Goal: Participate in discussion: Engage in conversation with other users on a specific topic

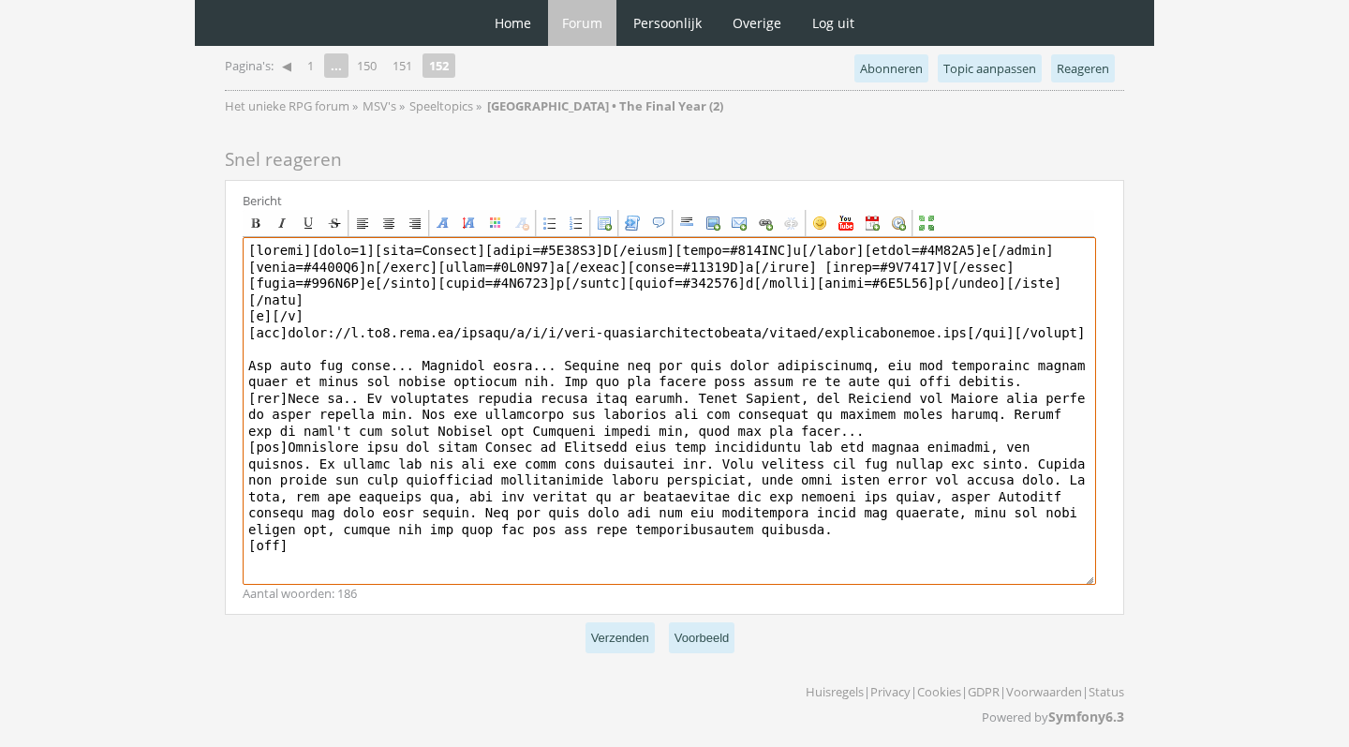
click at [665, 422] on textarea at bounding box center [670, 411] width 854 height 348
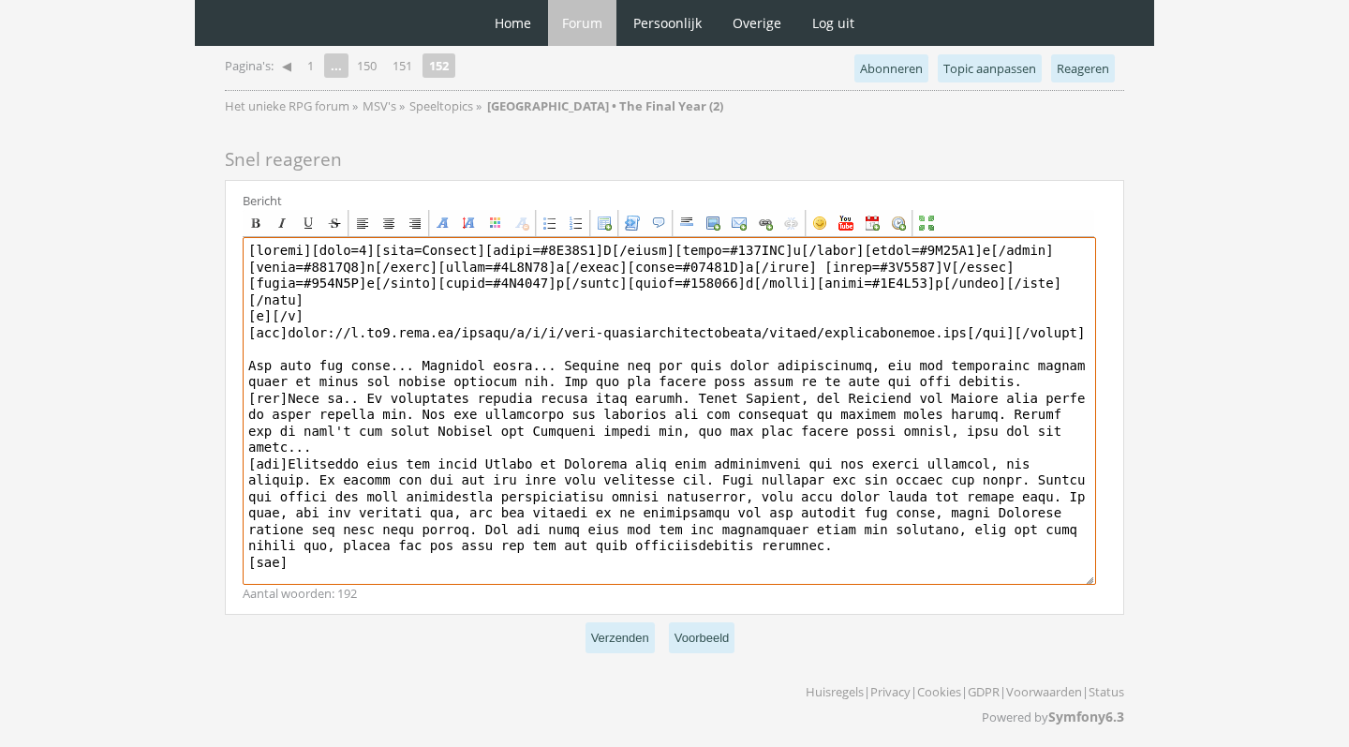
drag, startPoint x: 483, startPoint y: 475, endPoint x: 463, endPoint y: 473, distance: 20.7
click at [463, 473] on textarea at bounding box center [670, 411] width 854 height 348
click at [702, 471] on textarea at bounding box center [670, 411] width 854 height 348
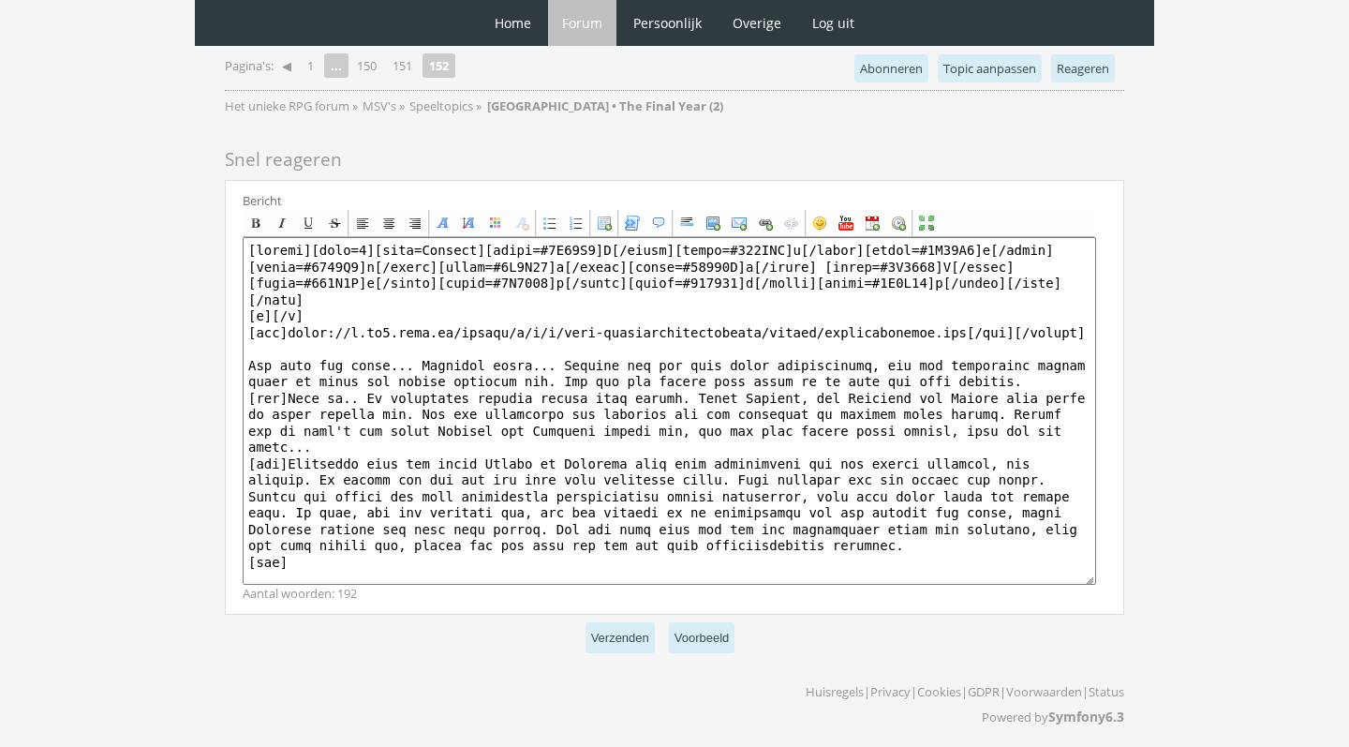
click at [764, 470] on textarea at bounding box center [670, 411] width 854 height 348
click at [898, 543] on textarea at bounding box center [670, 411] width 854 height 348
click at [896, 539] on textarea at bounding box center [670, 411] width 854 height 348
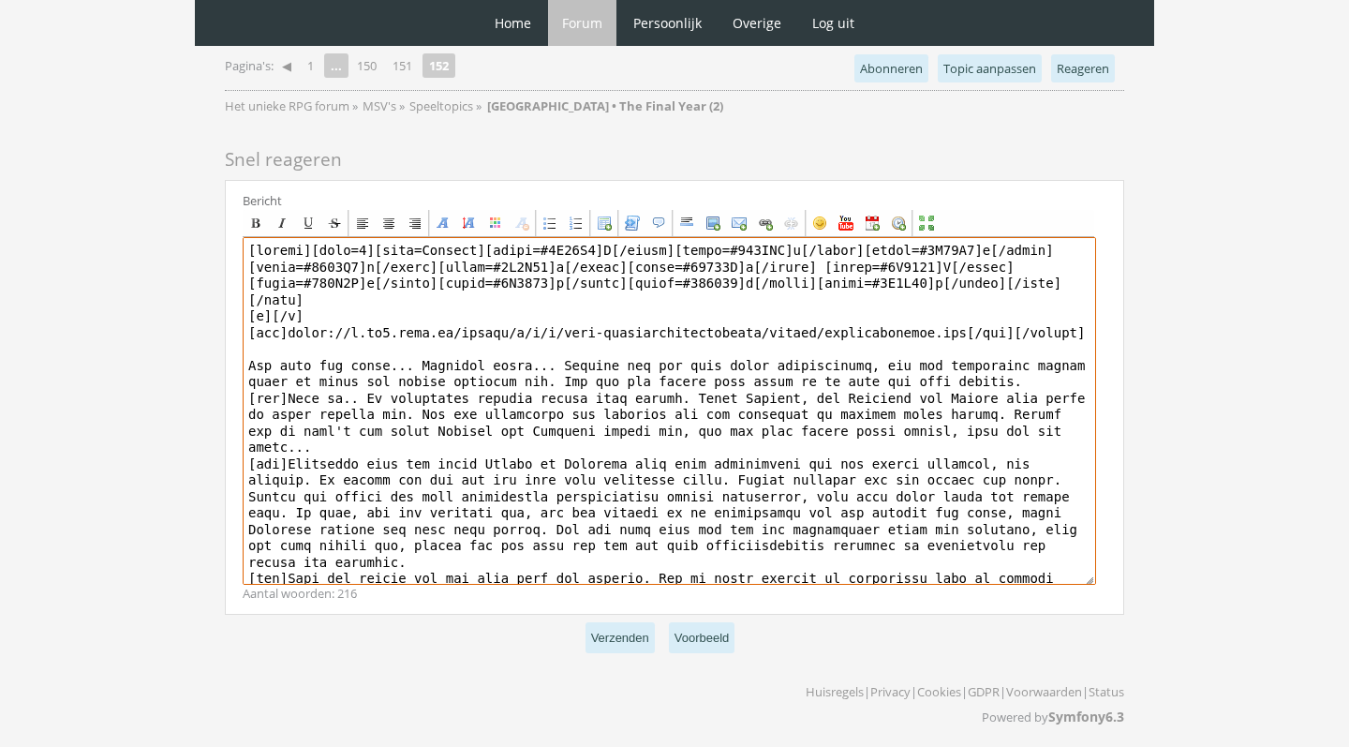
scroll to position [8, 0]
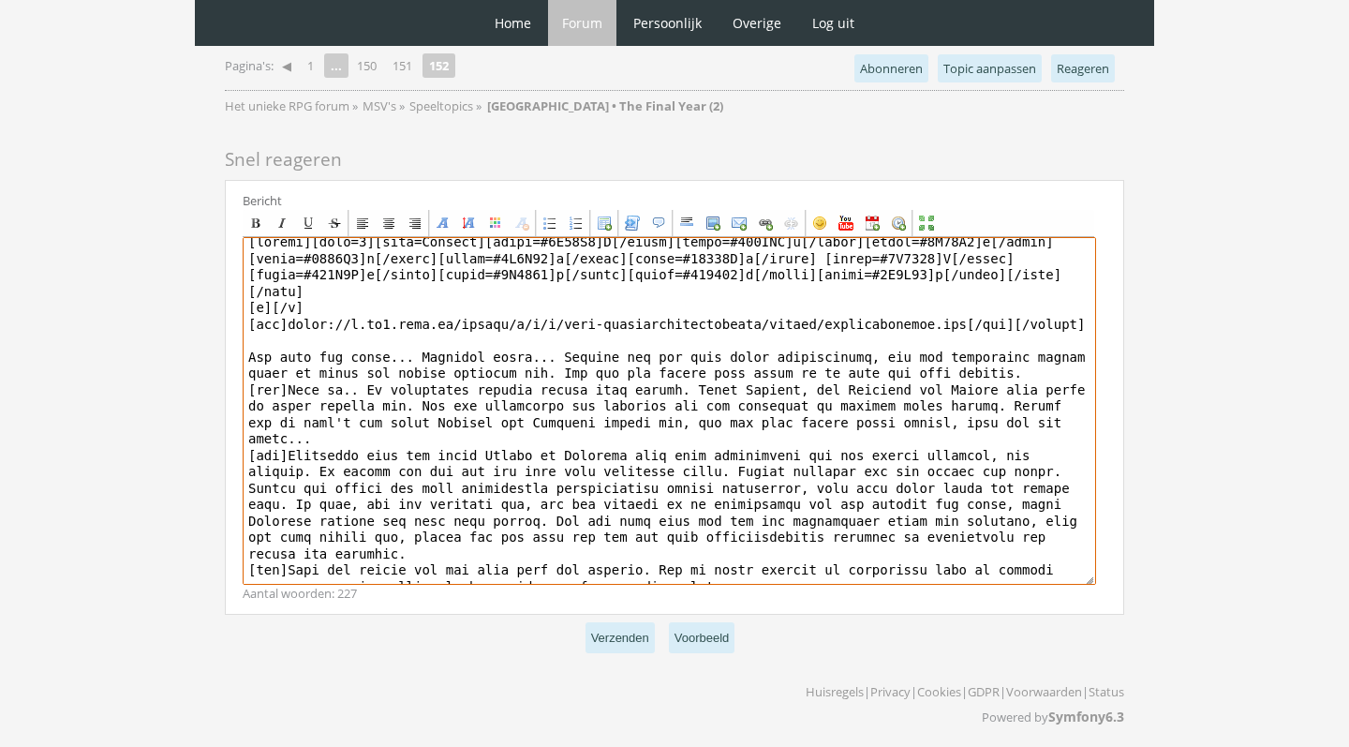
click at [453, 538] on textarea at bounding box center [670, 411] width 854 height 348
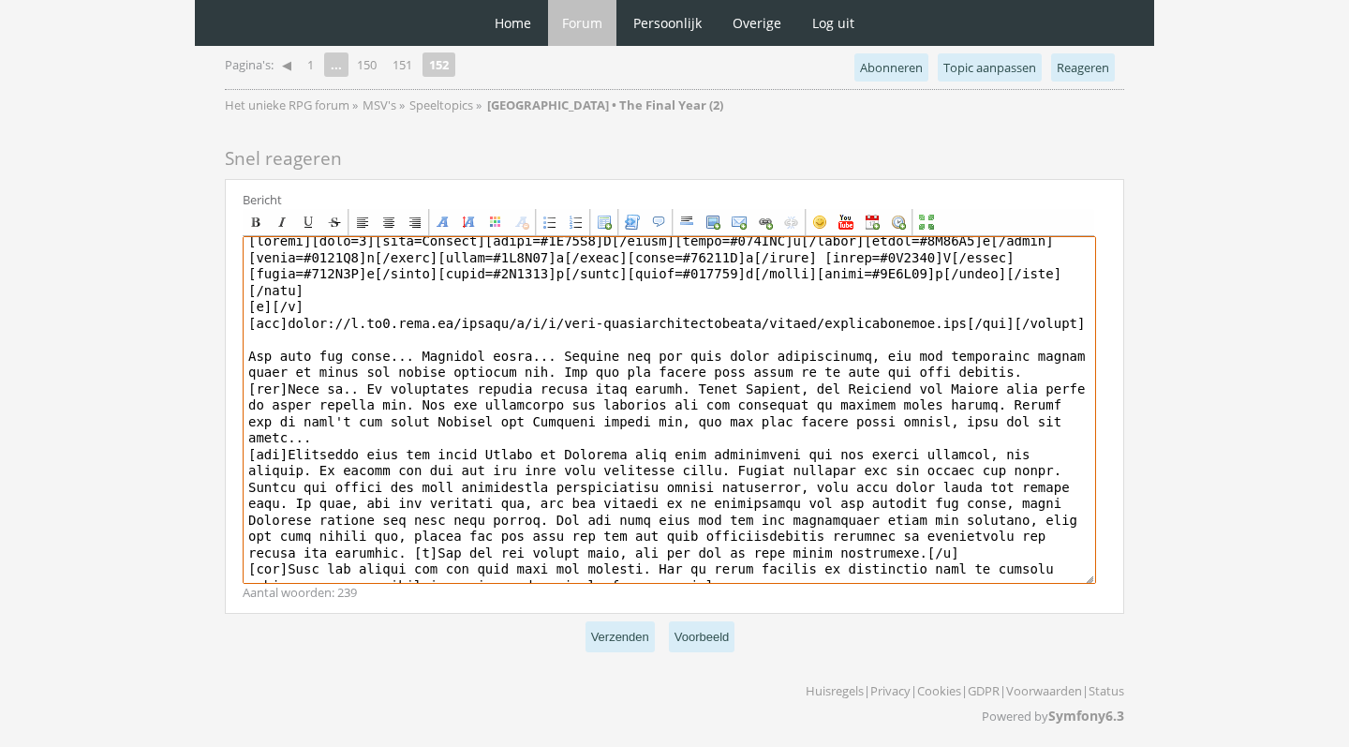
scroll to position [1806, 0]
drag, startPoint x: 354, startPoint y: 557, endPoint x: 313, endPoint y: 558, distance: 41.2
click at [313, 558] on textarea at bounding box center [670, 411] width 854 height 348
click at [343, 556] on textarea at bounding box center [670, 411] width 854 height 348
drag, startPoint x: 853, startPoint y: 564, endPoint x: 638, endPoint y: 557, distance: 214.7
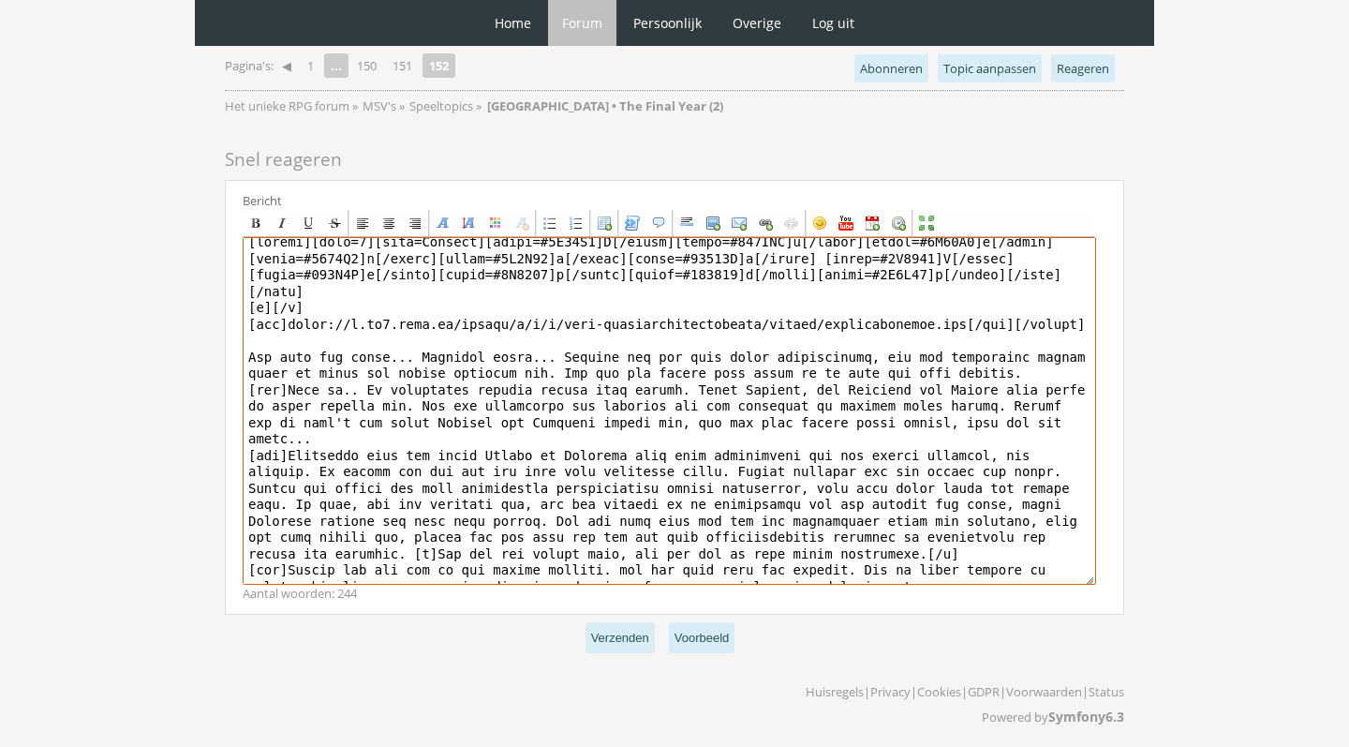
click at [638, 560] on textarea at bounding box center [670, 411] width 854 height 348
click at [839, 577] on textarea at bounding box center [670, 411] width 854 height 348
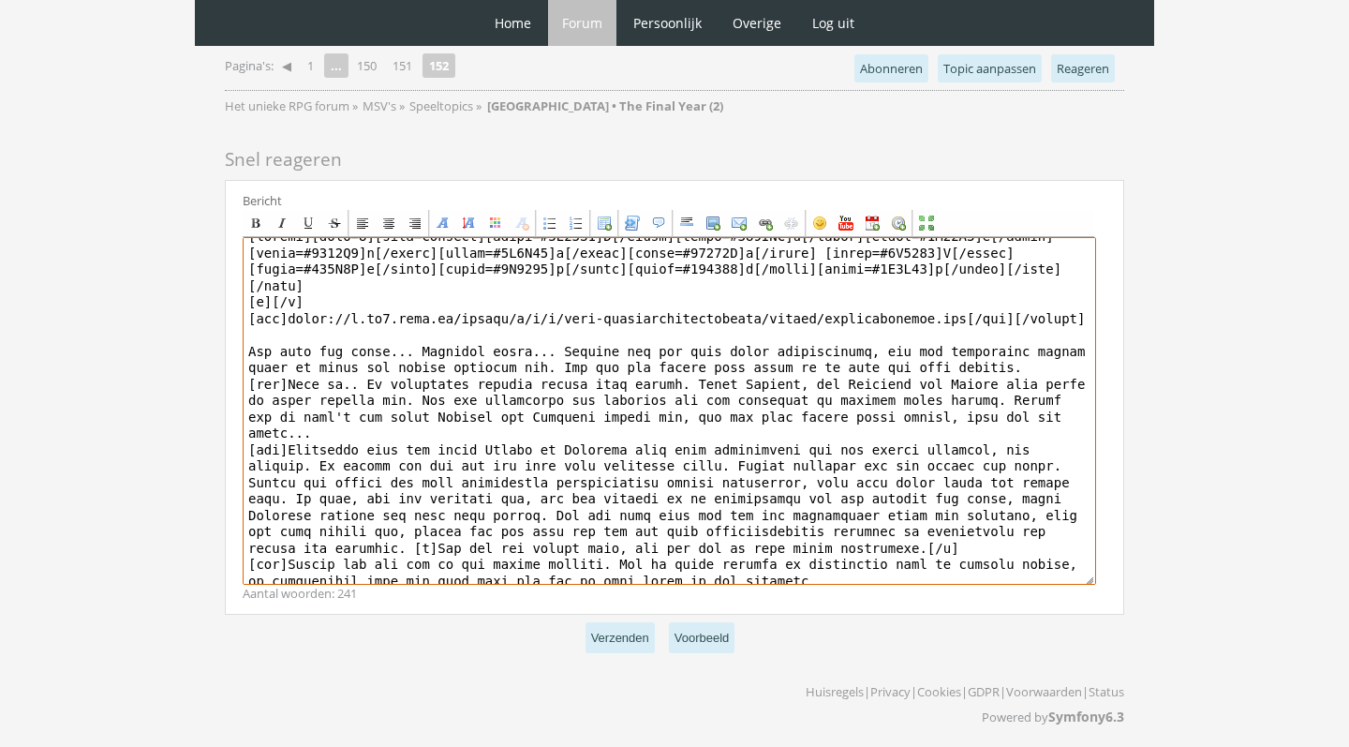
click at [1039, 411] on textarea at bounding box center [670, 411] width 854 height 348
click at [326, 457] on textarea at bounding box center [670, 411] width 854 height 348
click at [553, 504] on textarea at bounding box center [670, 411] width 854 height 348
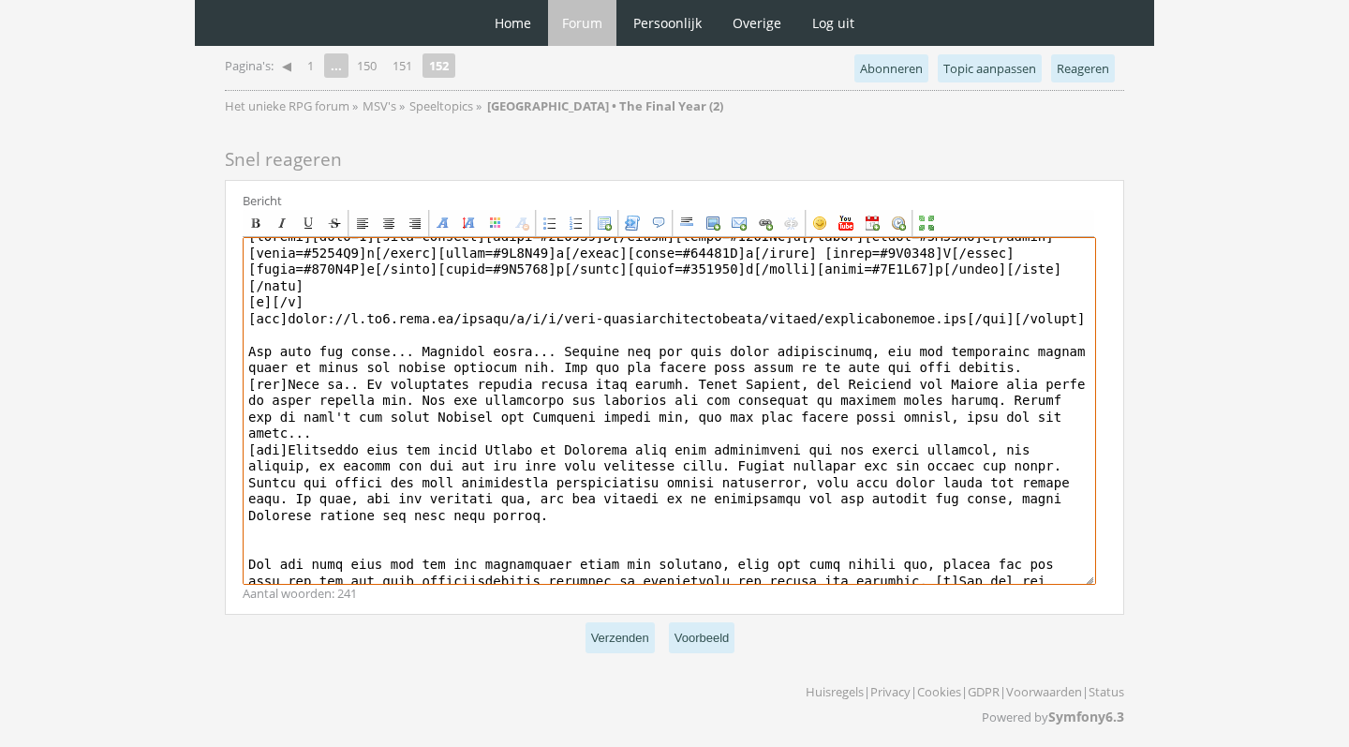
click at [582, 506] on textarea at bounding box center [670, 411] width 854 height 348
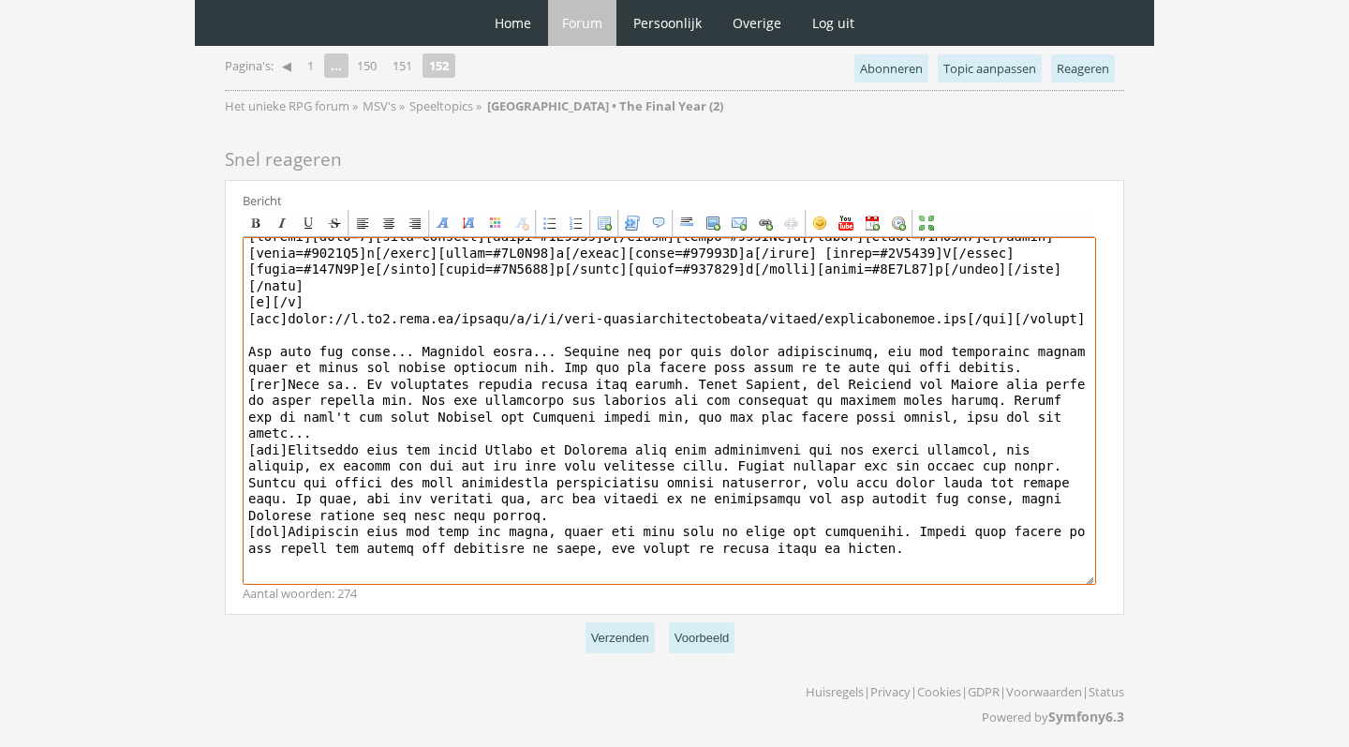
click at [435, 521] on textarea at bounding box center [670, 411] width 854 height 348
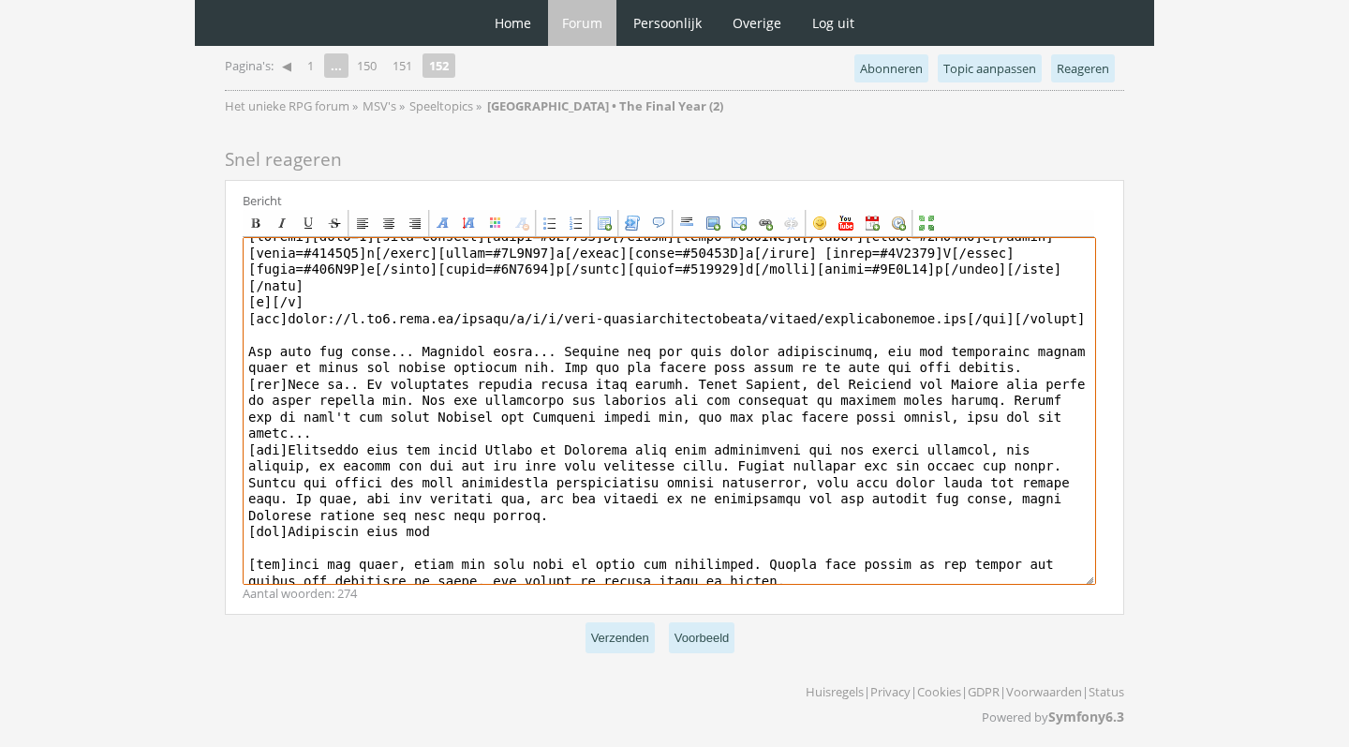
click at [469, 514] on textarea at bounding box center [670, 411] width 854 height 348
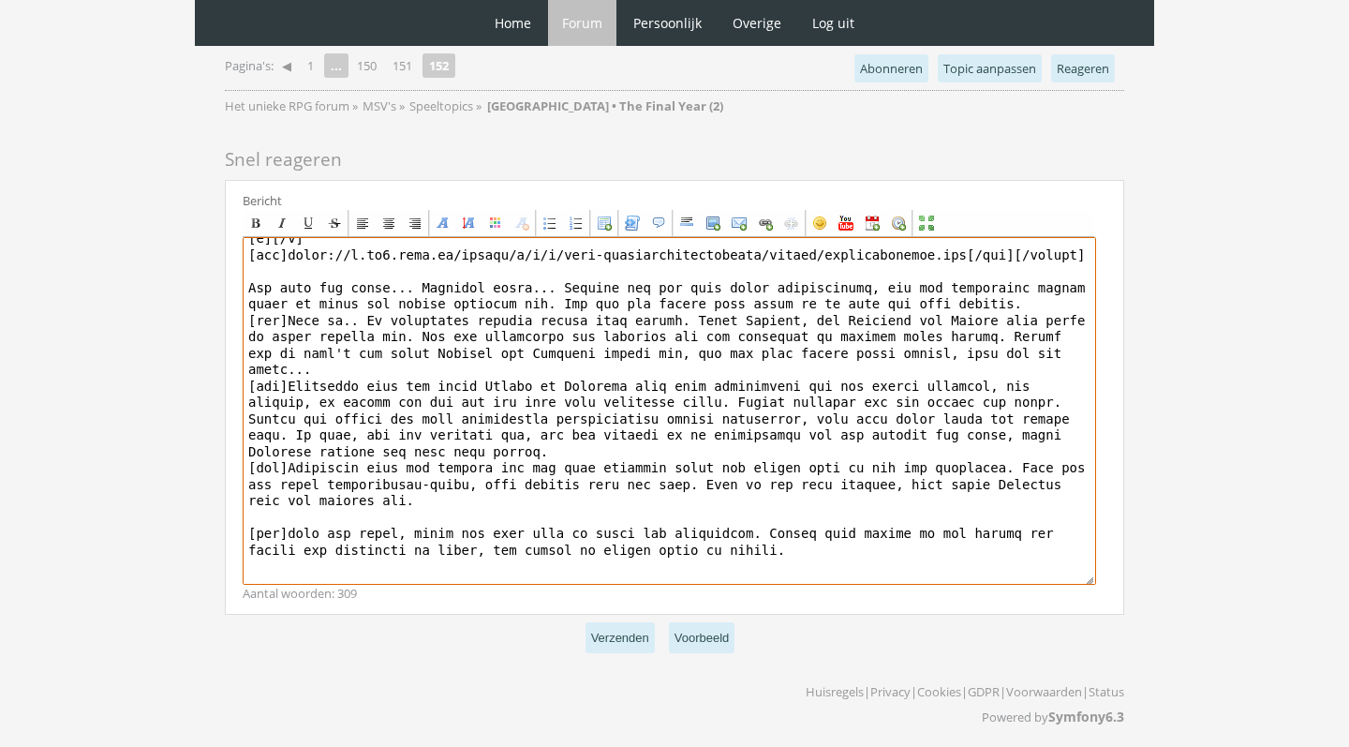
scroll to position [94, 0]
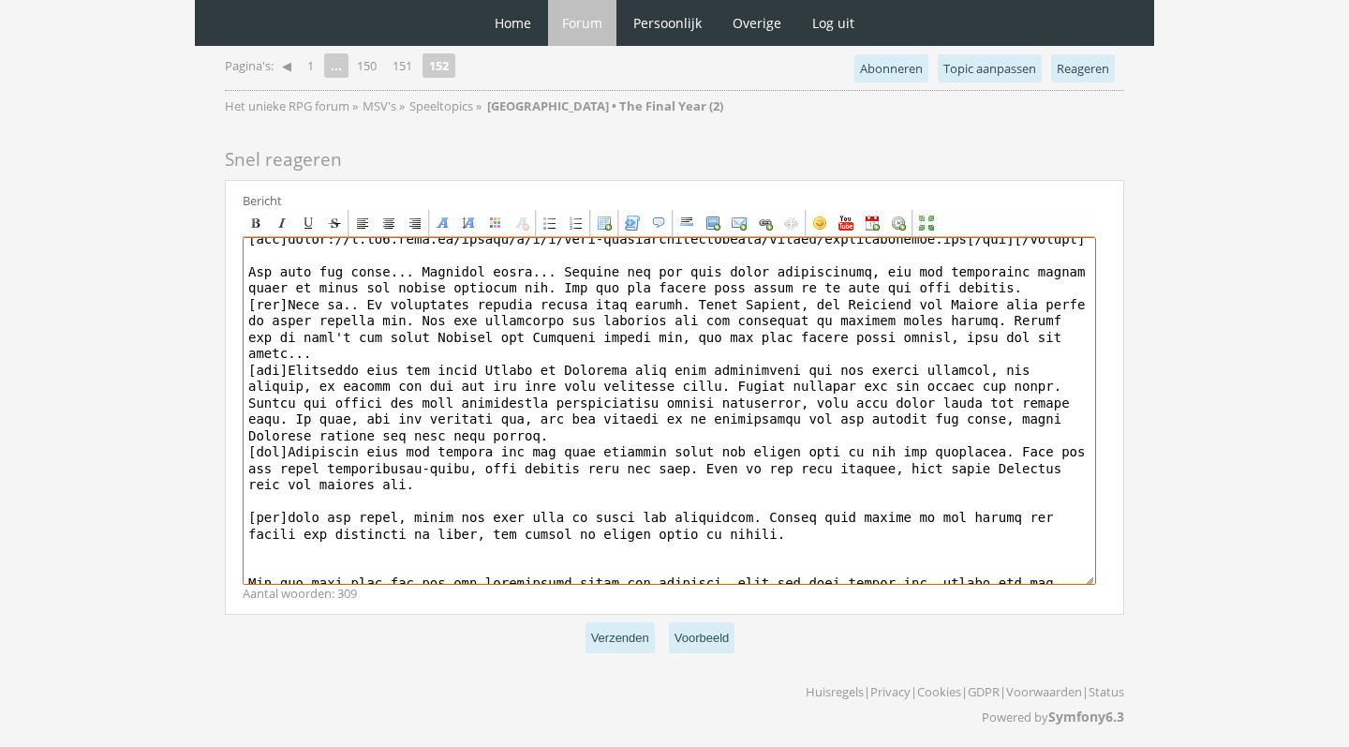
drag, startPoint x: 907, startPoint y: 458, endPoint x: 928, endPoint y: 472, distance: 24.9
click at [928, 472] on textarea at bounding box center [670, 411] width 854 height 348
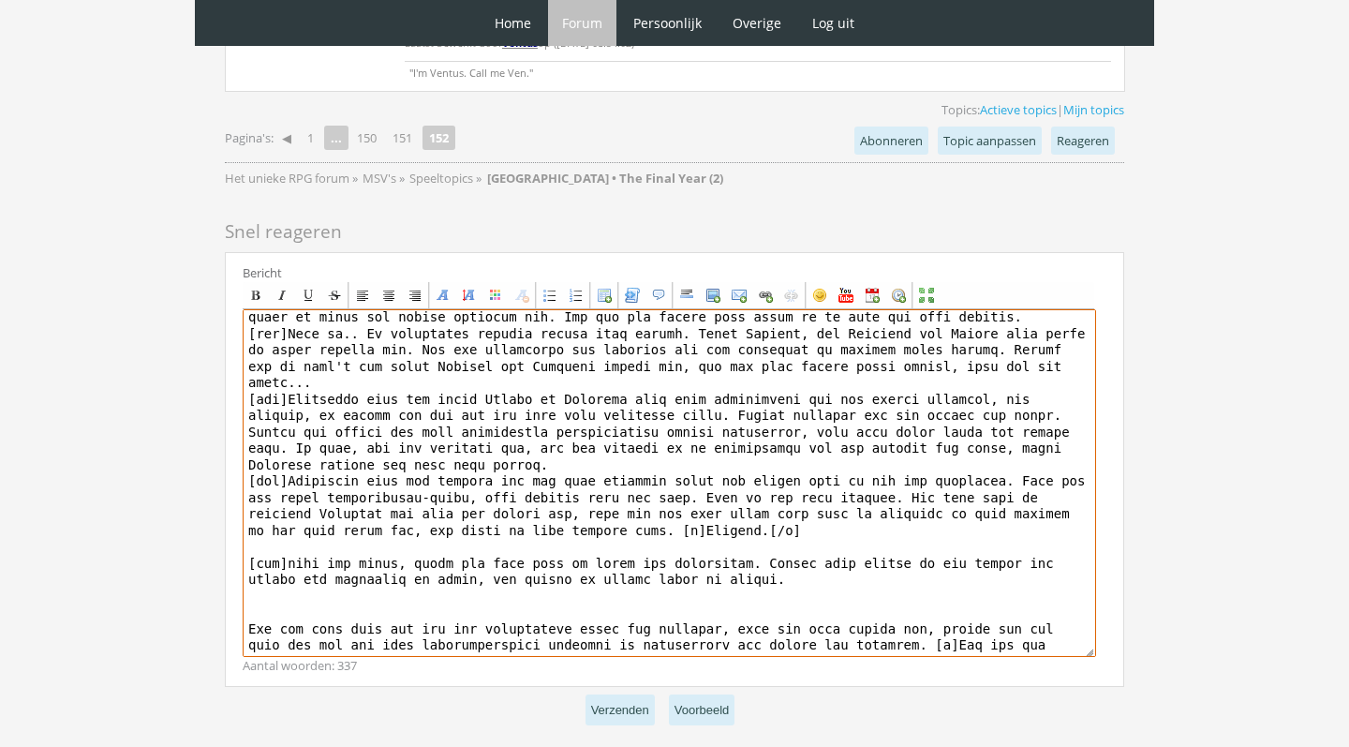
scroll to position [173, 0]
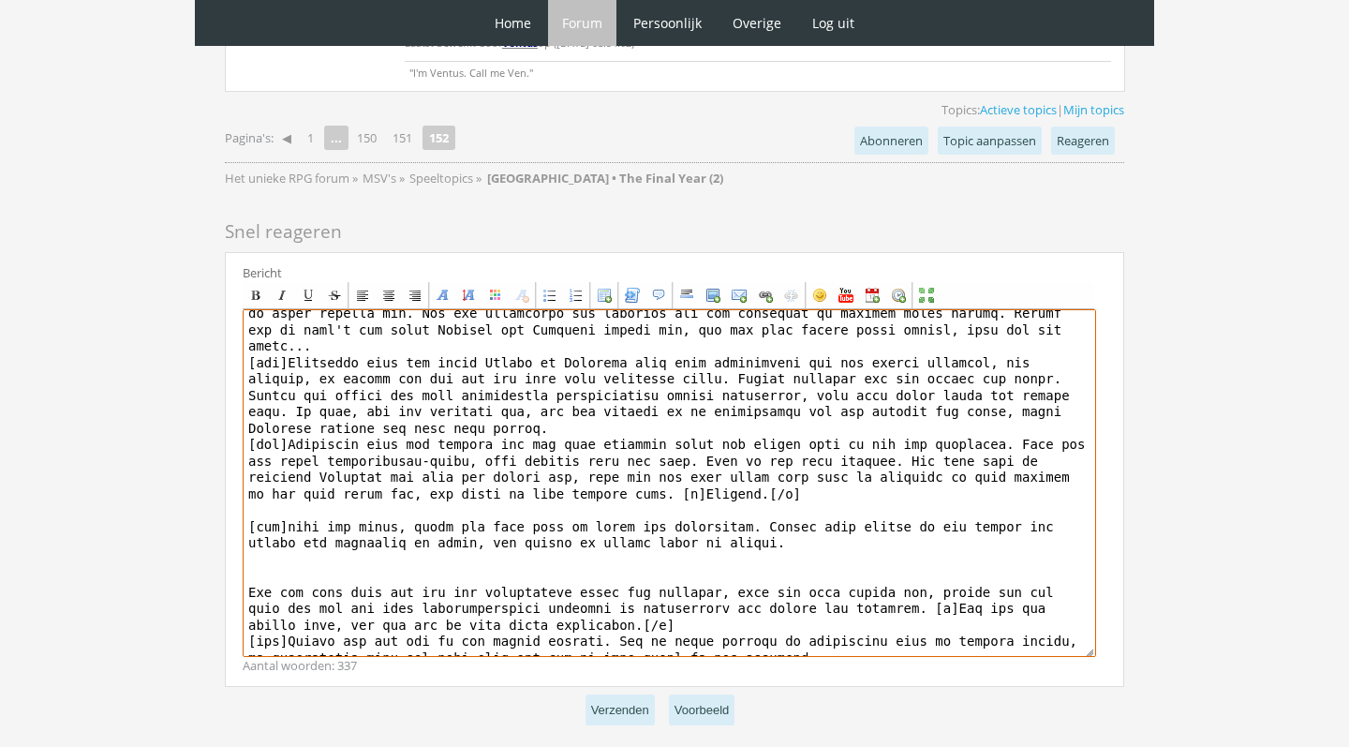
drag, startPoint x: 248, startPoint y: 425, endPoint x: 368, endPoint y: 661, distance: 264.8
click at [368, 661] on div "Bericht Bold Italic Underline Strikethrough Align left Center Align right Font …" at bounding box center [674, 469] width 899 height 435
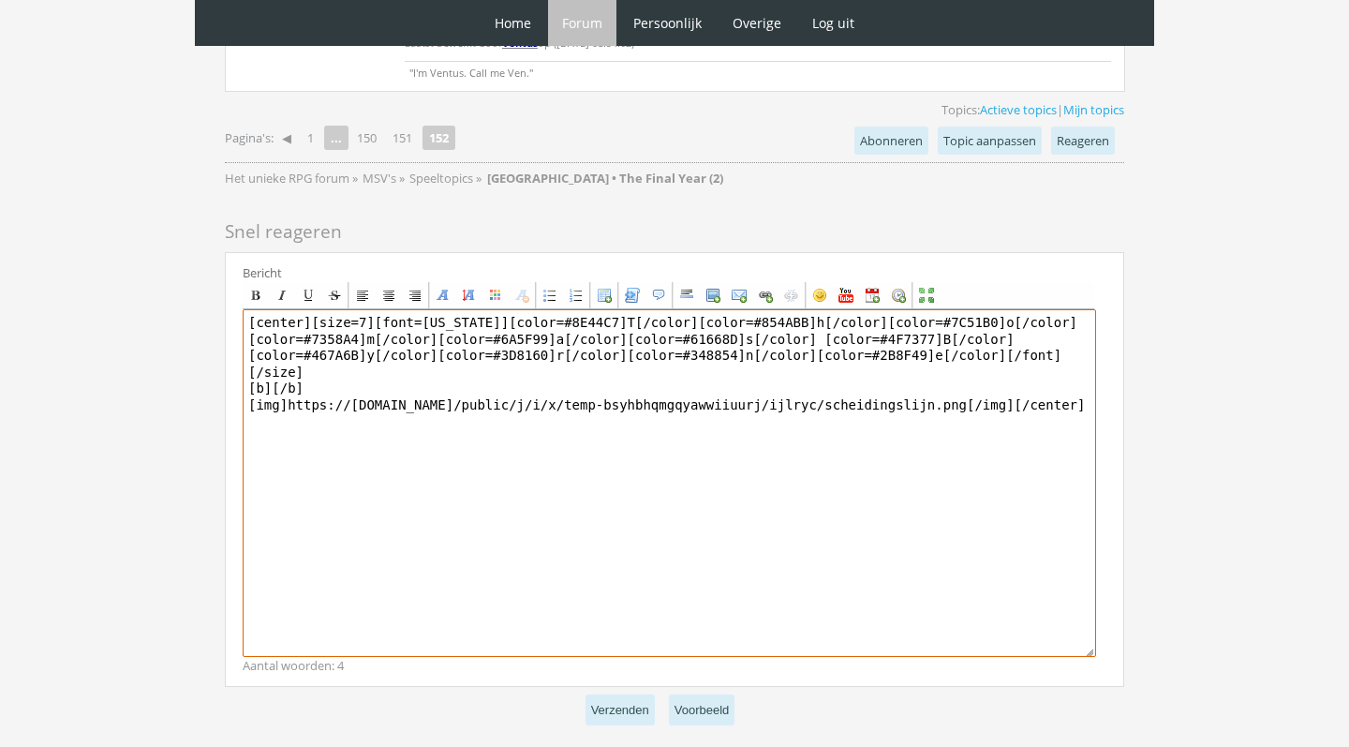
scroll to position [0, 0]
type textarea "[center][size=7][font=[US_STATE]][color=#8E44C7]T[/color][color=#854ABB]h[/colo…"
drag, startPoint x: 325, startPoint y: 425, endPoint x: 229, endPoint y: 314, distance: 147.5
click at [229, 314] on div "Bericht Bold Italic Underline Strikethrough Align left Center Align right Font …" at bounding box center [674, 469] width 899 height 435
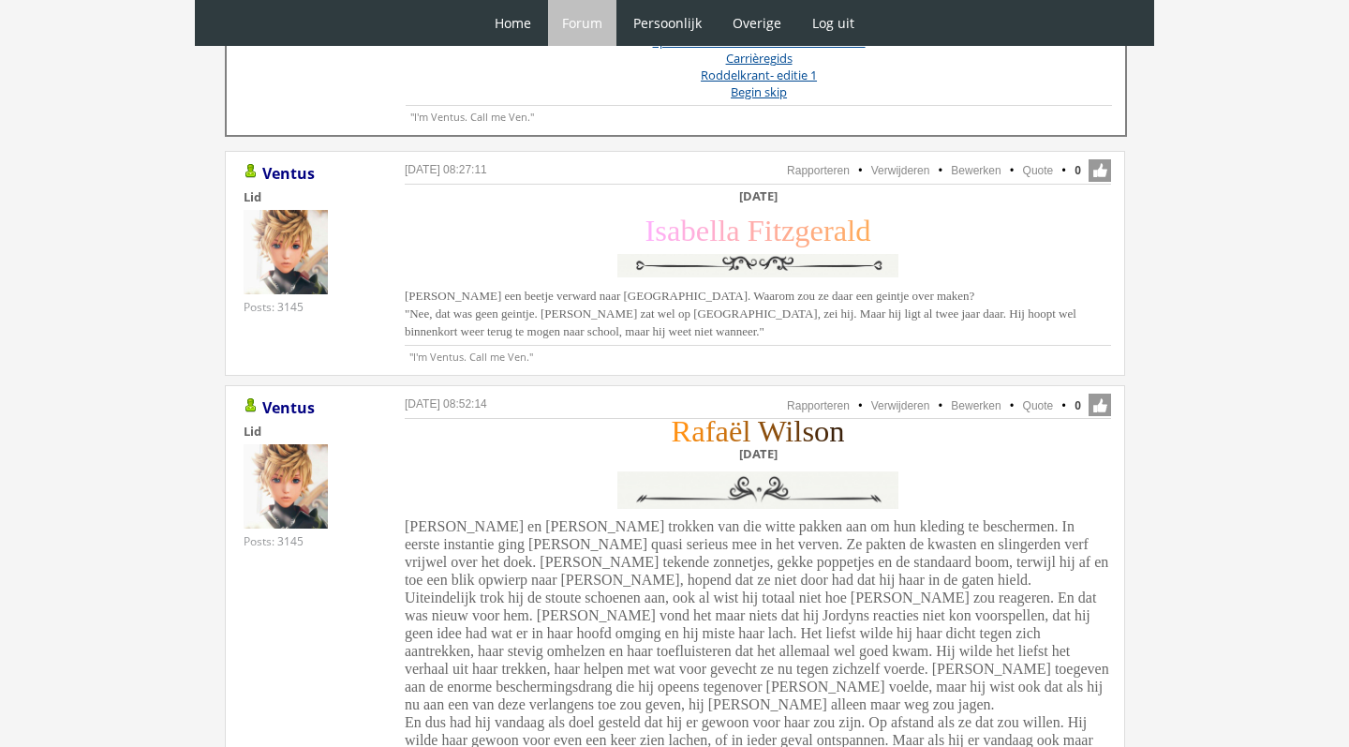
scroll to position [935, 0]
